Goal: Transaction & Acquisition: Purchase product/service

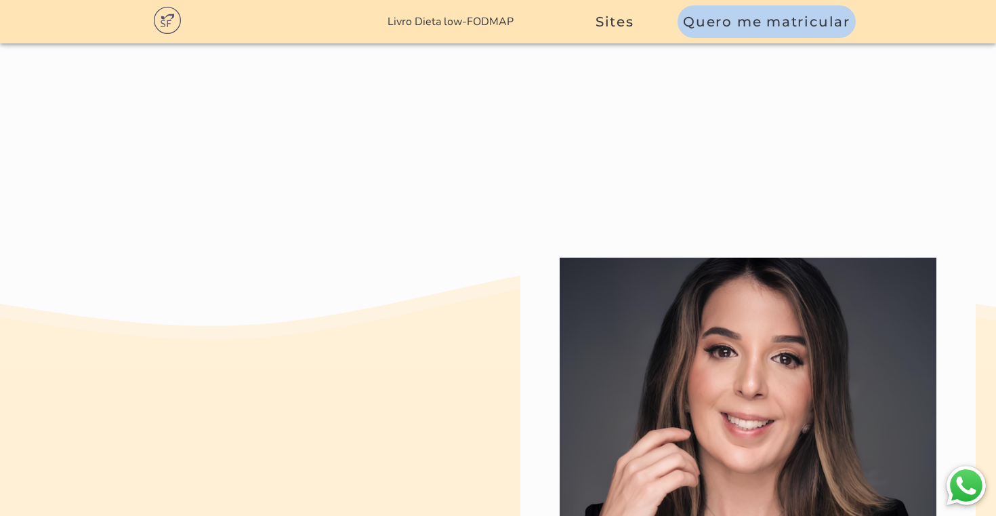
scroll to position [6213, 0]
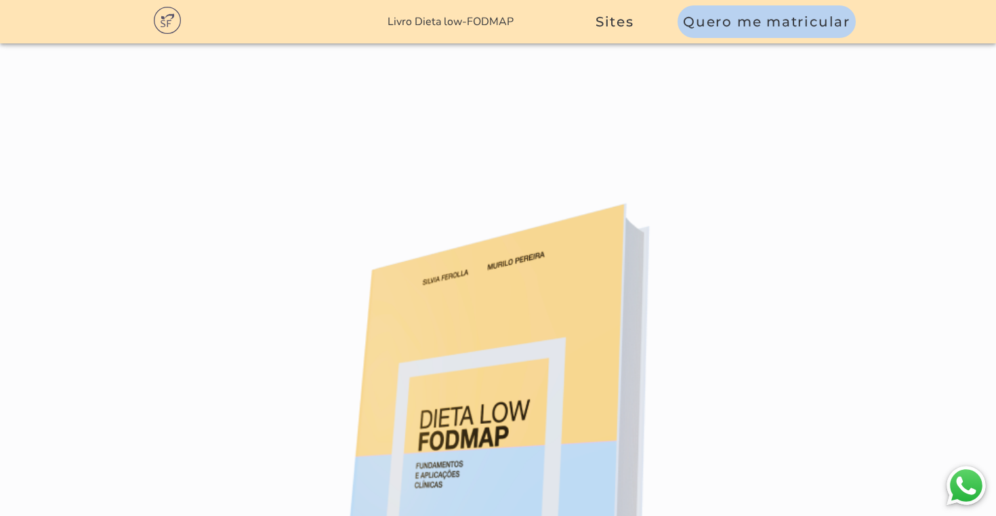
scroll to position [8296, 0]
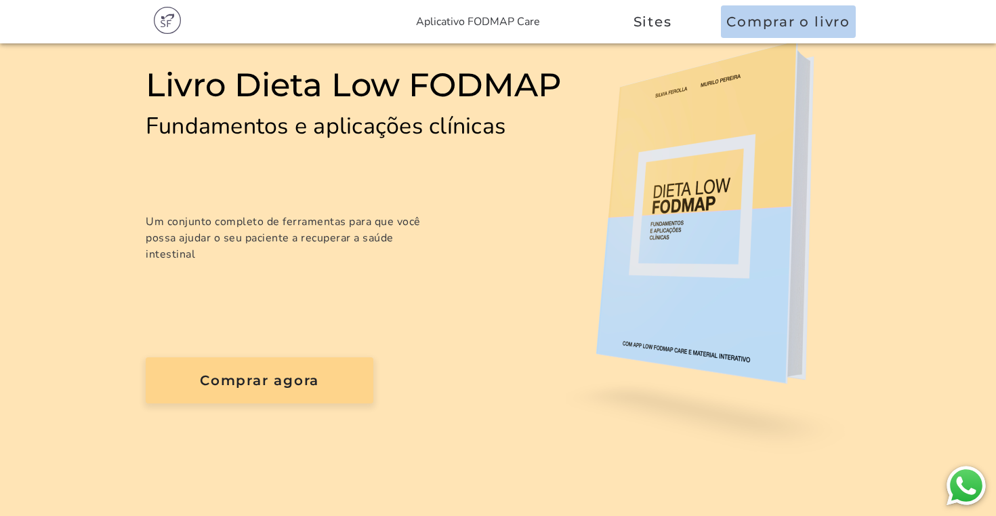
scroll to position [127, 0]
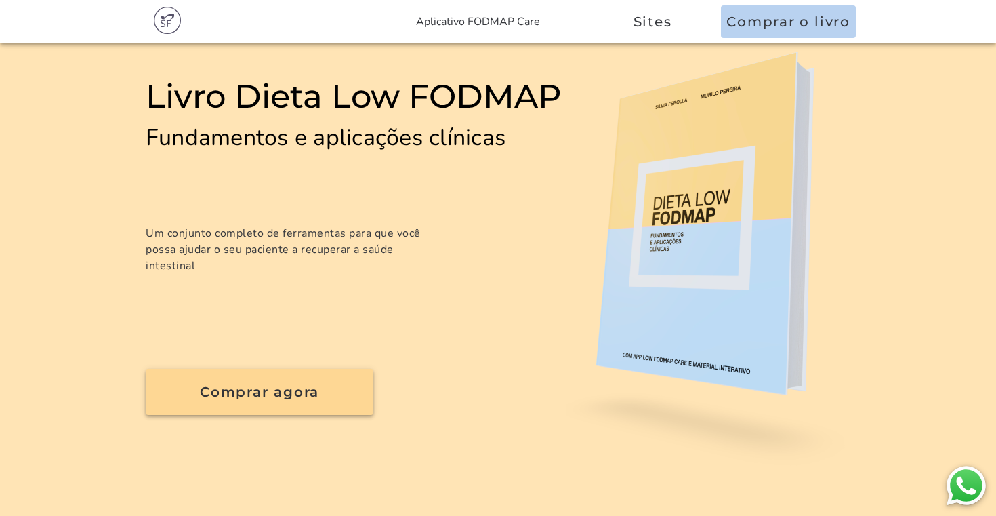
click at [326, 386] on button "Comprar agora" at bounding box center [260, 392] width 228 height 46
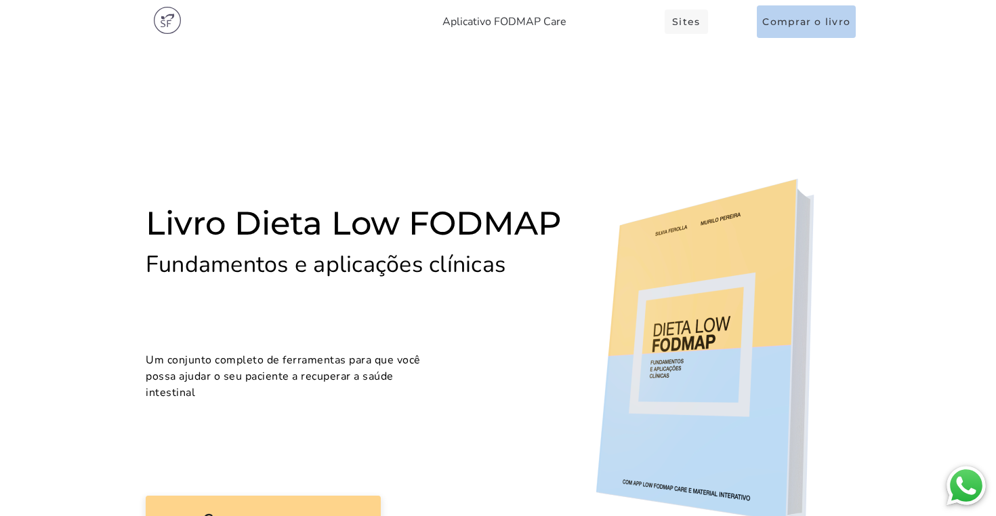
click at [687, 22] on span "Sites" at bounding box center [686, 22] width 28 height 12
